Goal: Task Accomplishment & Management: Manage account settings

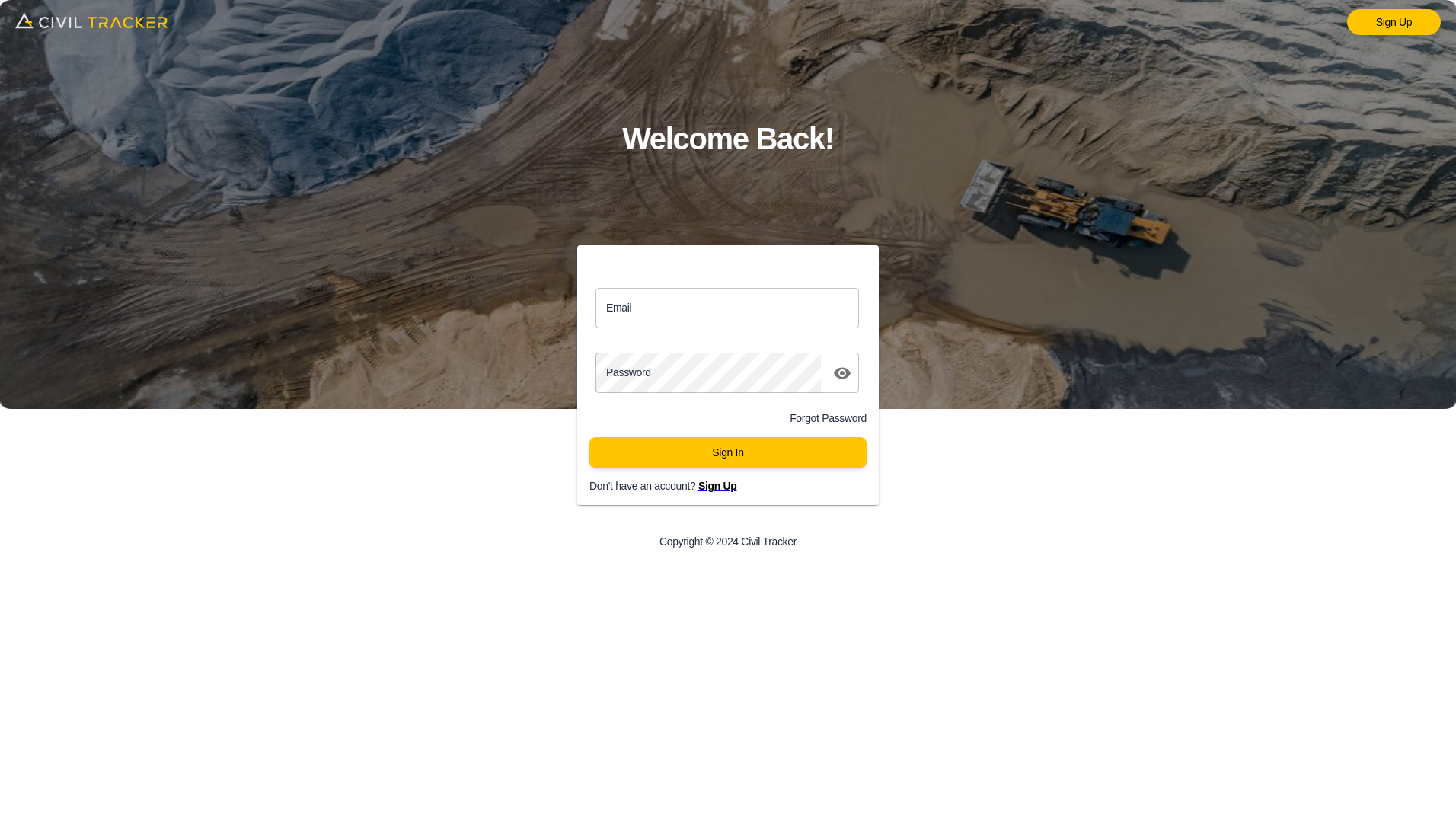
click at [669, 312] on input "Email" at bounding box center [727, 309] width 264 height 41
type input "[PERSON_NAME][EMAIL_ADDRESS][PERSON_NAME][PERSON_NAME][DOMAIN_NAME]"
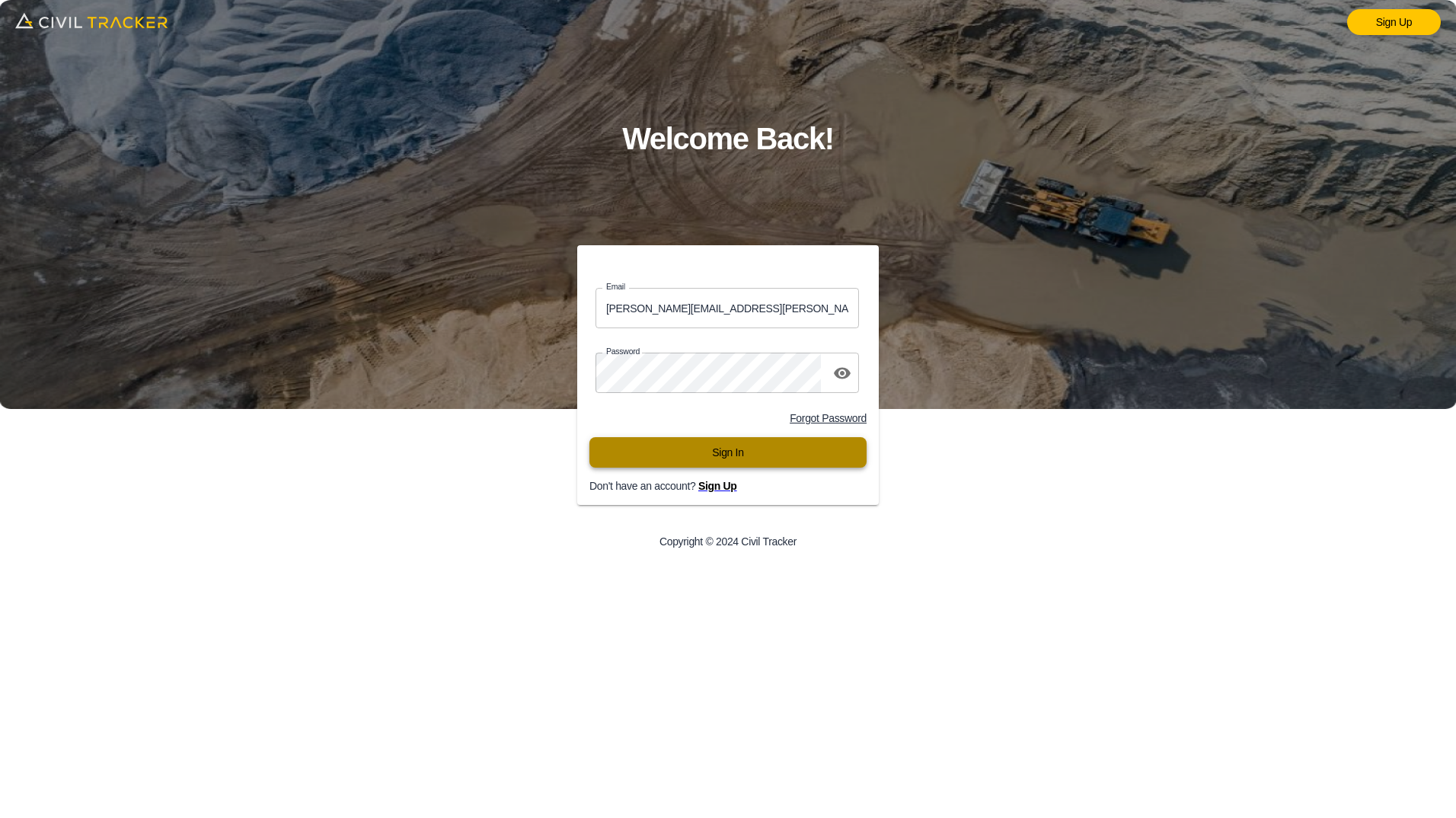
click at [669, 467] on button "Sign In" at bounding box center [728, 452] width 277 height 31
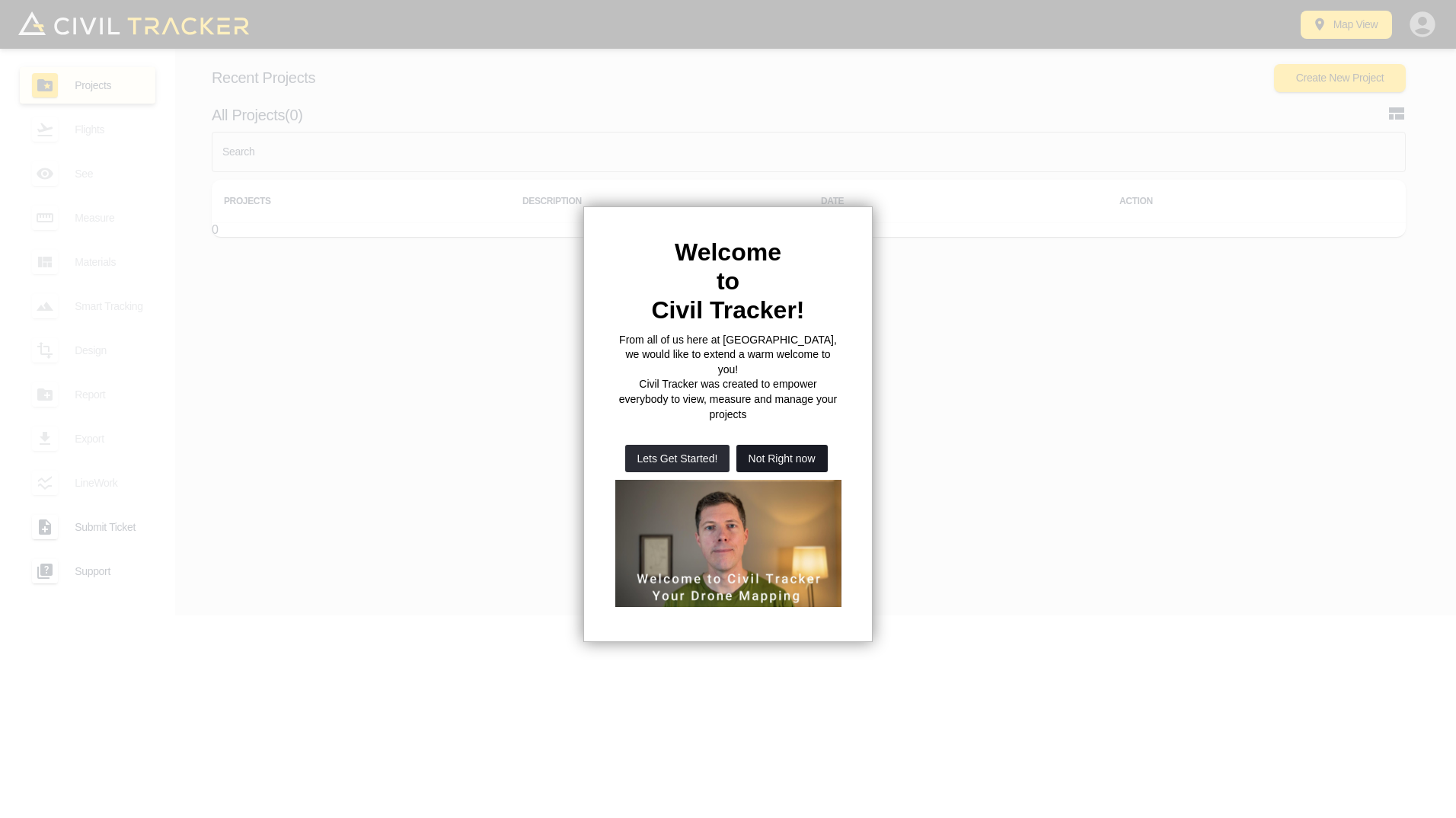
click at [755, 445] on button "Not Right now" at bounding box center [782, 458] width 92 height 27
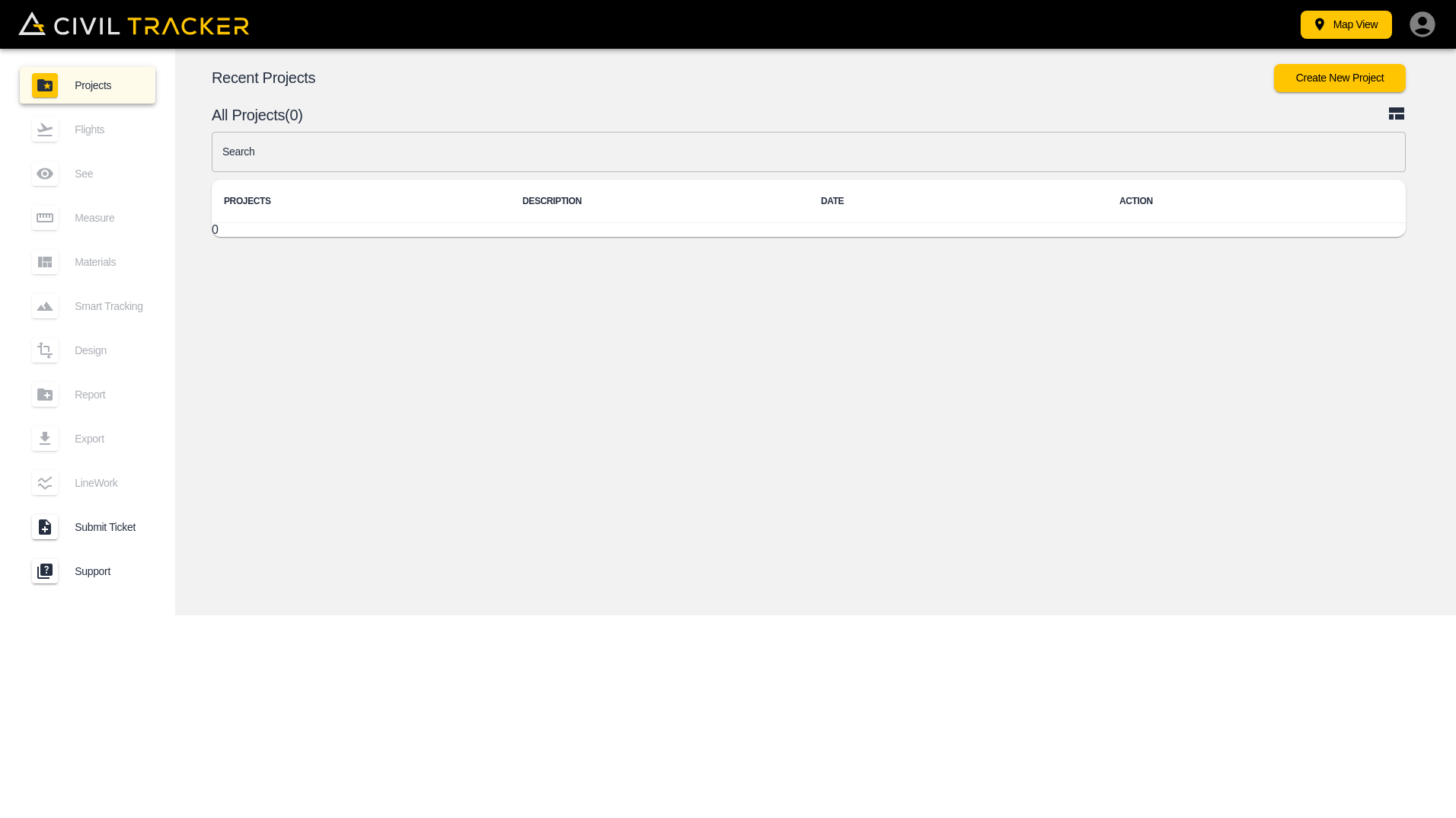
click at [1017, 221] on th "DATE" at bounding box center [957, 201] width 299 height 43
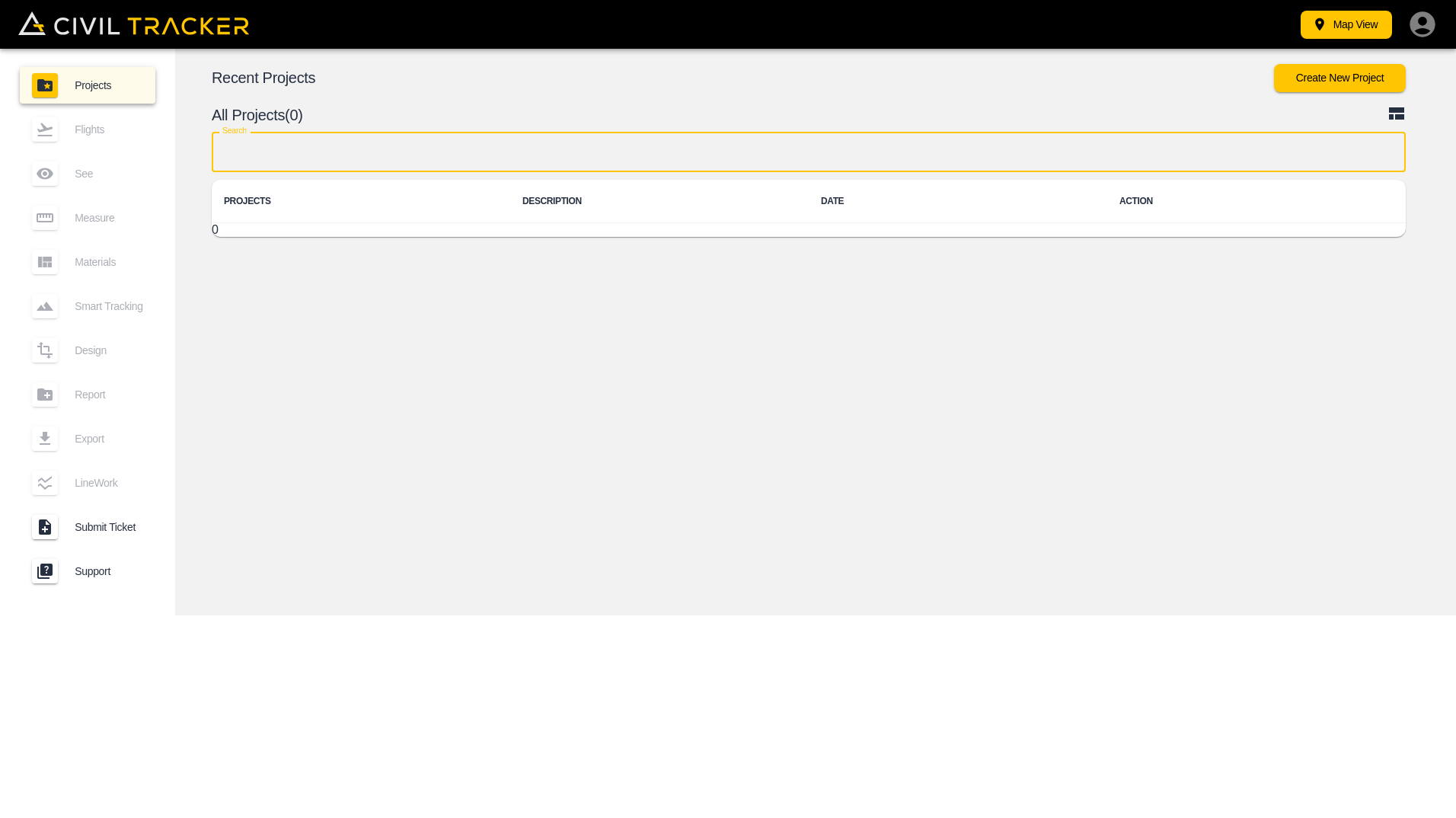
click at [255, 145] on input "text" at bounding box center [808, 152] width 1194 height 41
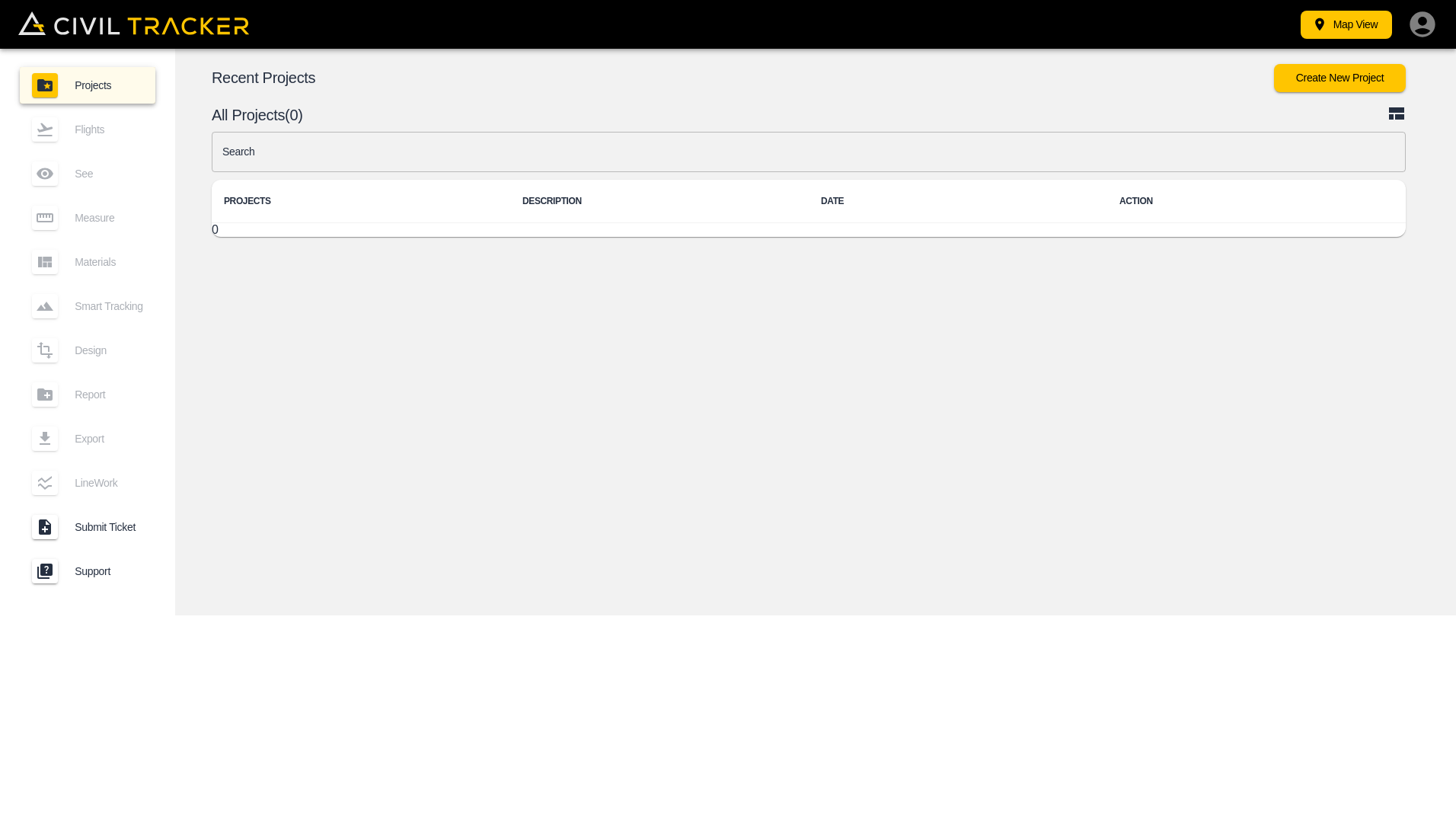
click at [300, 286] on div "© Mapbox © OpenStreetMap Improve this map © Maxar 2D 3D Recent Projects Create …" at bounding box center [815, 331] width 1281 height 567
click at [108, 87] on span "Projects" at bounding box center [109, 86] width 69 height 12
click at [359, 301] on div "© Mapbox © OpenStreetMap Improve this map © Maxar 2D 3D Recent Projects Create …" at bounding box center [815, 331] width 1281 height 567
click at [1394, 113] on icon at bounding box center [1396, 114] width 15 height 12
click at [1329, 19] on button "Map View" at bounding box center [1347, 25] width 92 height 28
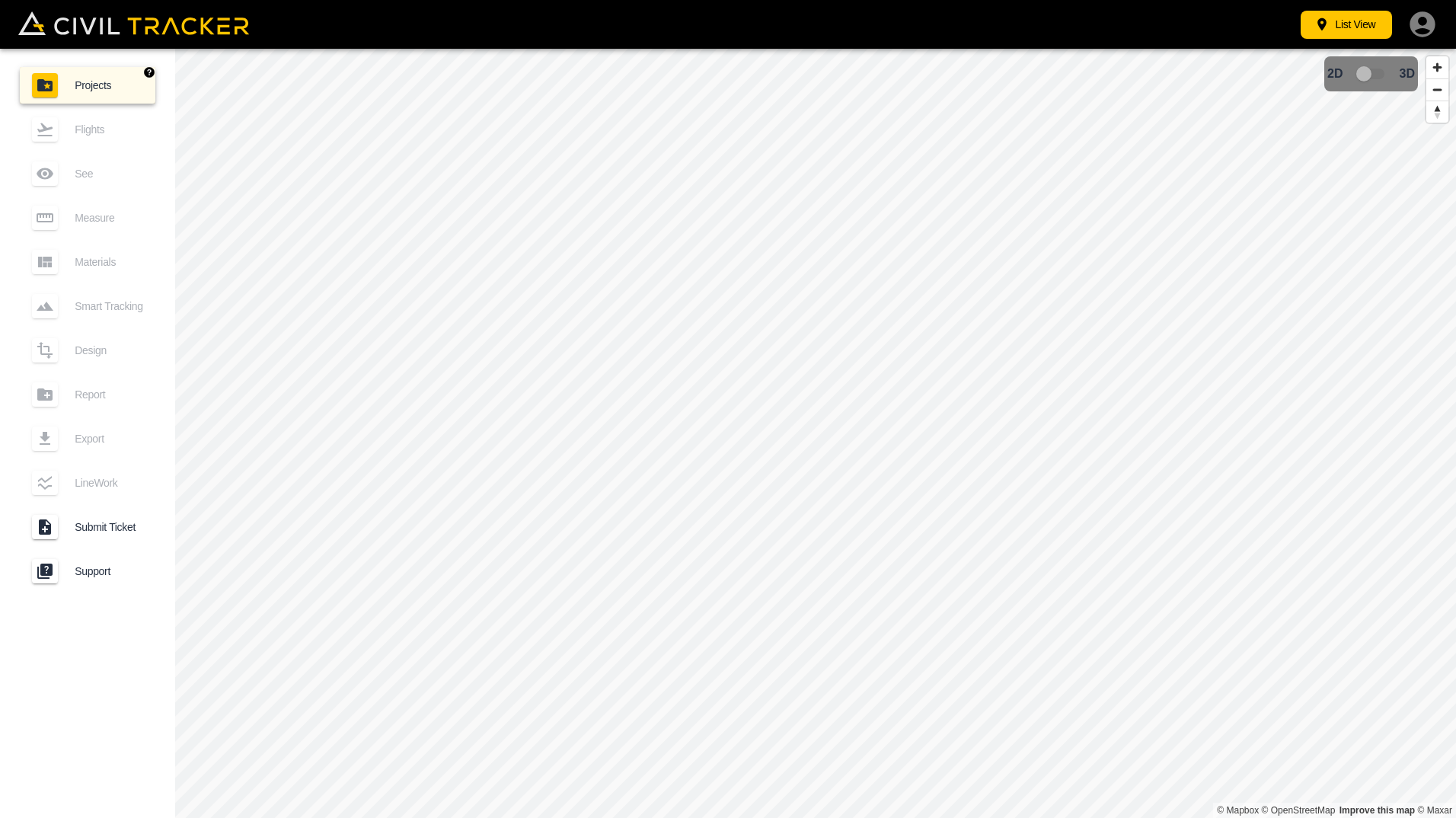
click at [93, 87] on span "Projects" at bounding box center [109, 86] width 69 height 12
click at [117, 93] on link "Projects" at bounding box center [87, 85] width 136 height 36
click at [1327, 26] on icon "button" at bounding box center [1321, 24] width 15 height 15
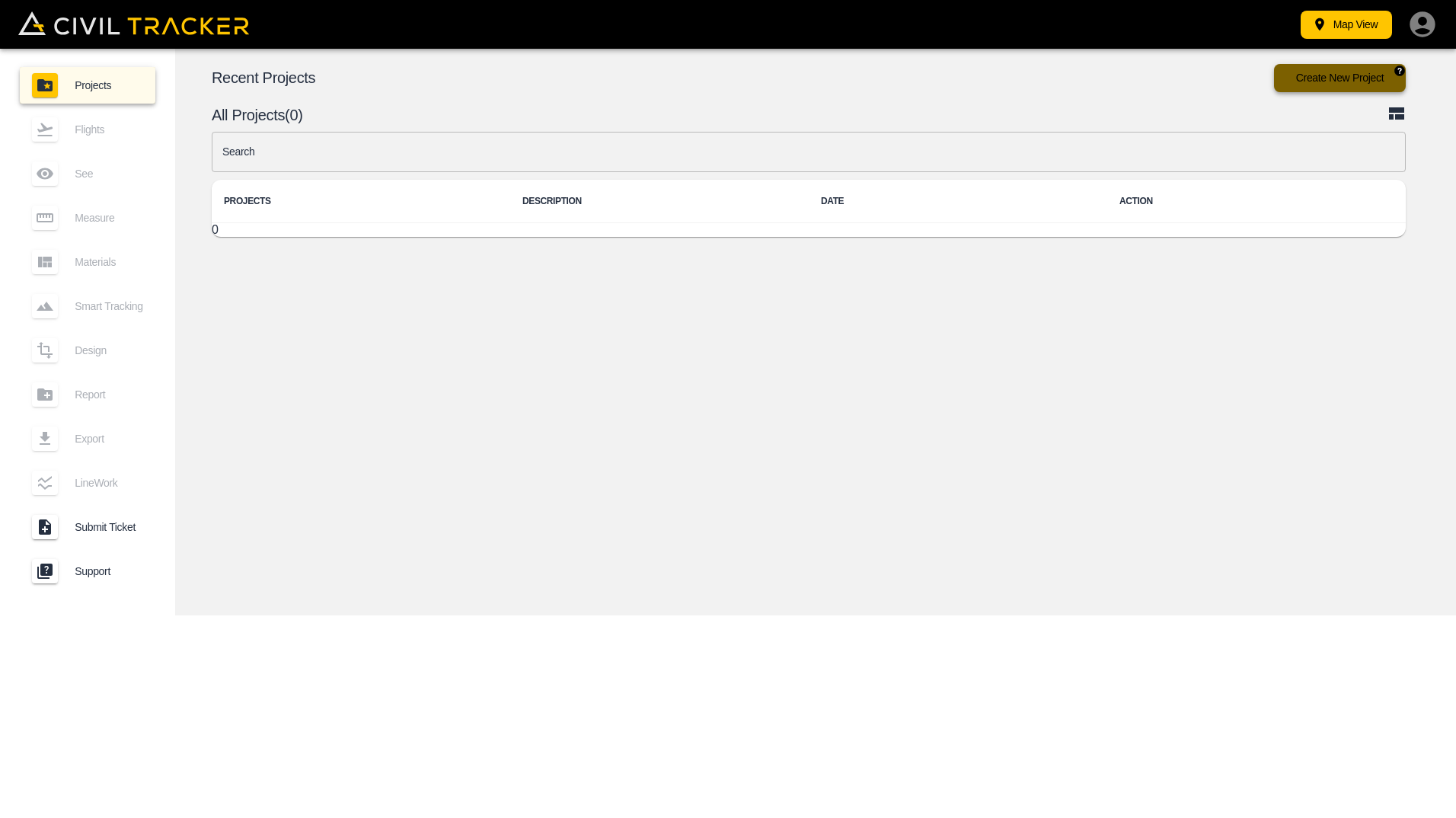
click at [1351, 84] on button "Create New Project" at bounding box center [1339, 78] width 131 height 28
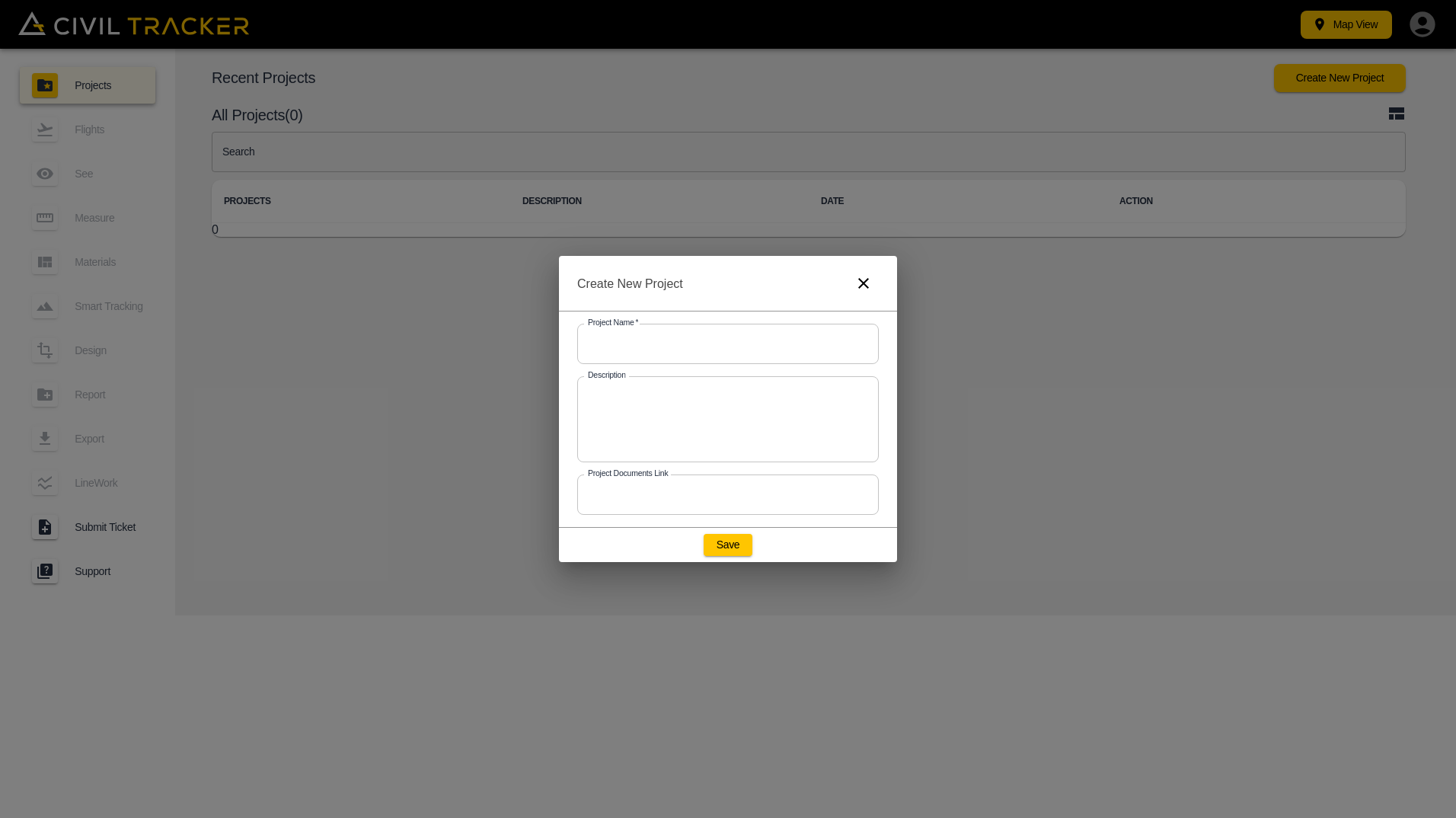
click at [860, 277] on icon "button" at bounding box center [863, 283] width 19 height 19
